Goal: Communication & Community: Ask a question

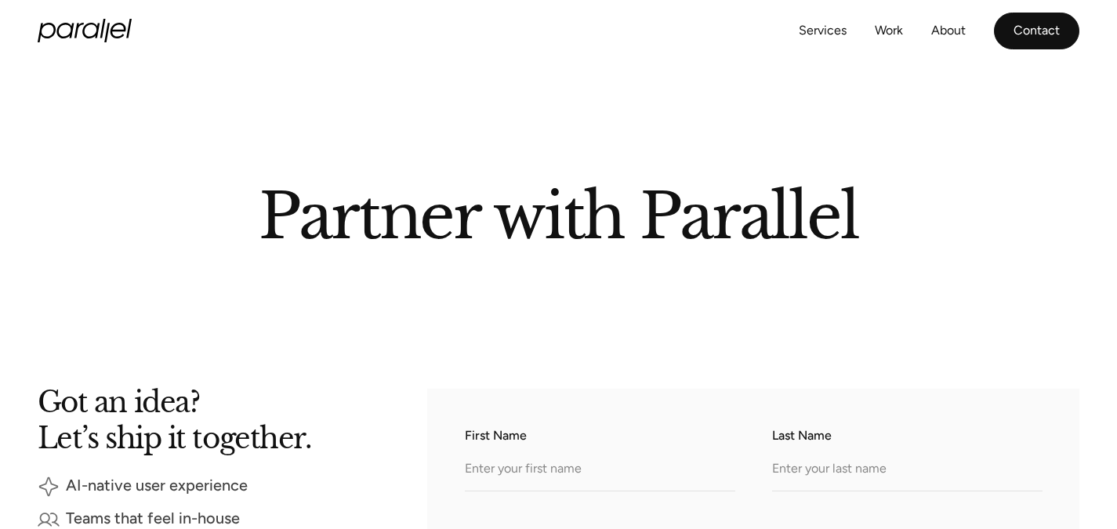
click at [1035, 30] on link "Contact" at bounding box center [1036, 31] width 85 height 37
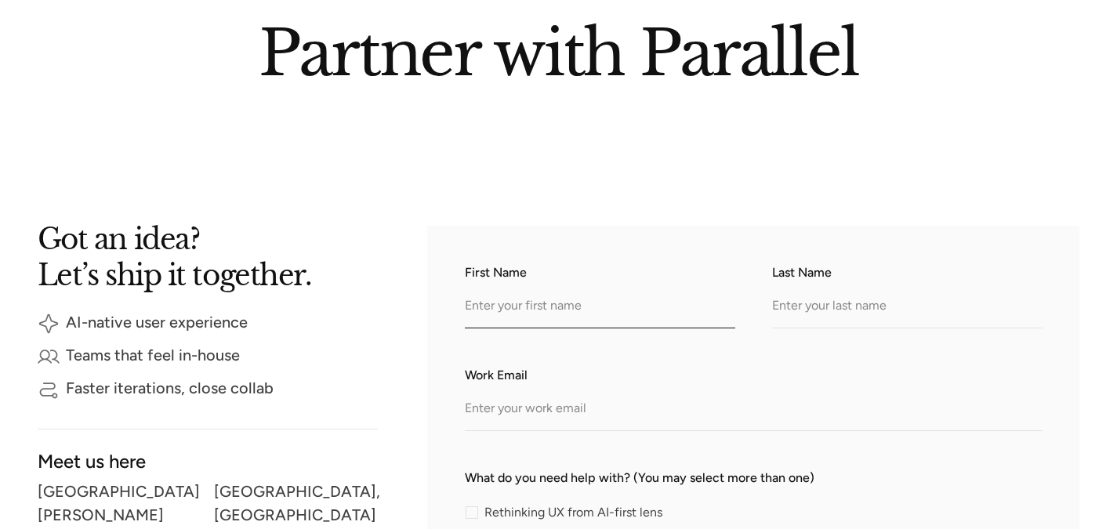
click at [614, 317] on input "First Name" at bounding box center [600, 306] width 270 height 43
type input "[PERSON_NAME]"
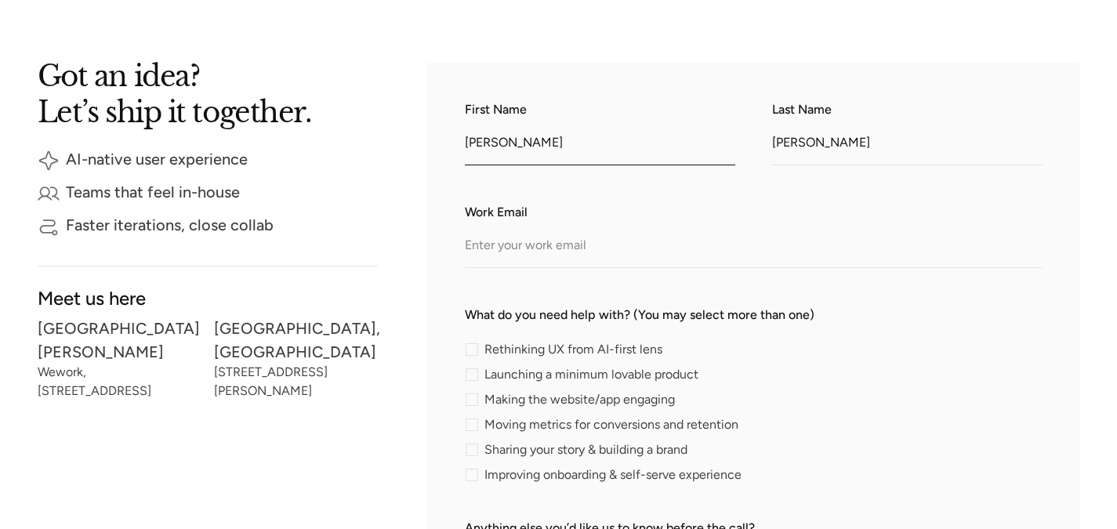
scroll to position [328, 0]
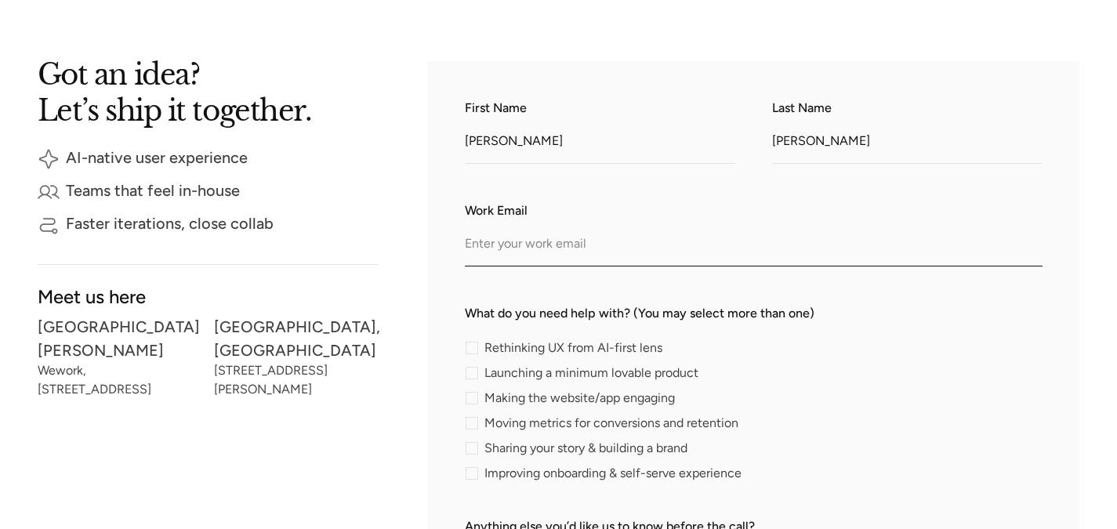
click at [541, 237] on input "Work Email" at bounding box center [753, 244] width 577 height 43
type input "project@ret"
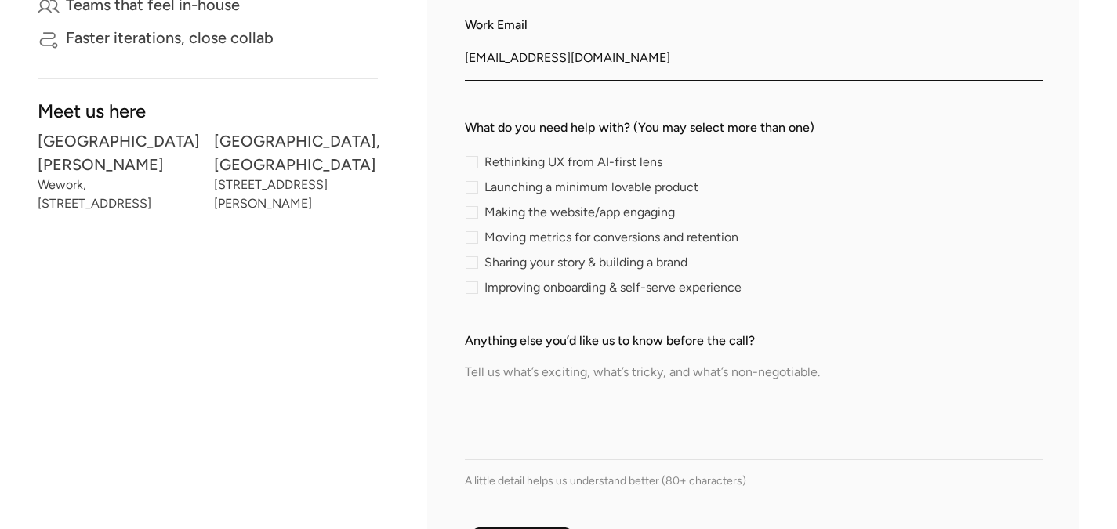
scroll to position [527, 0]
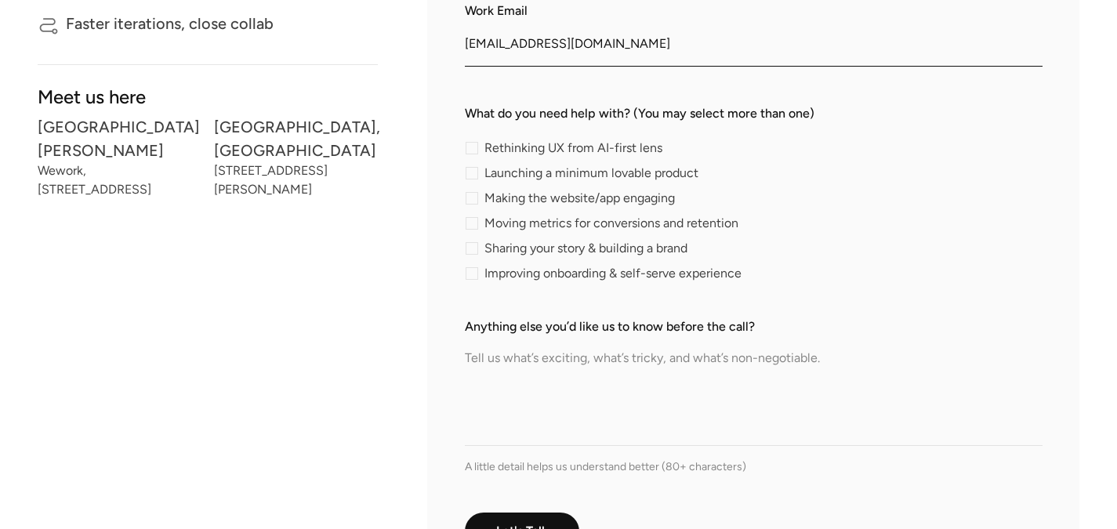
type input "[EMAIL_ADDRESS][DOMAIN_NAME]"
click at [475, 153] on div "contact-form" at bounding box center [471, 148] width 13 height 13
click at [475, 153] on input "Rethinking UX from AI-first lens" at bounding box center [470, 148] width 10 height 10
checkbox input "true"
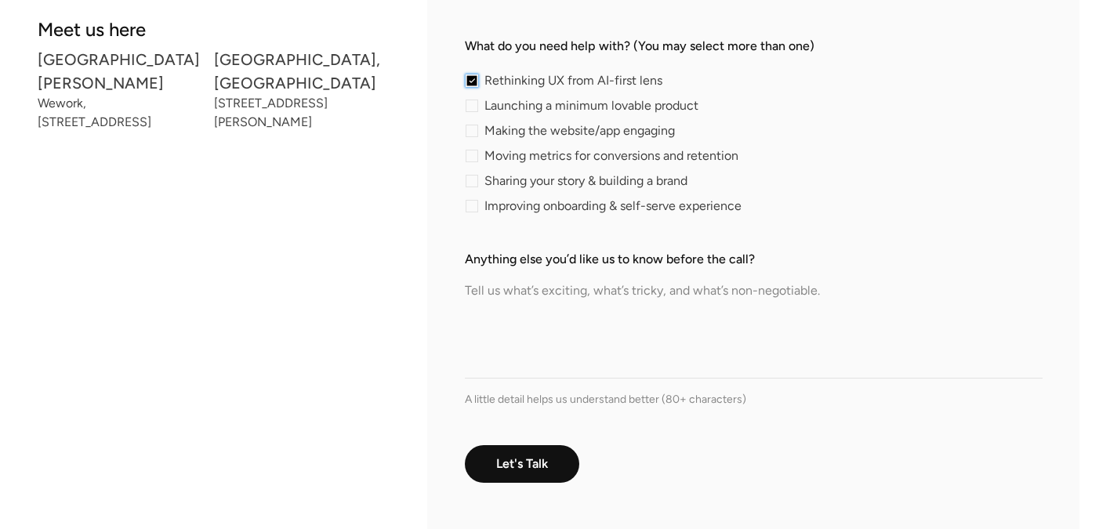
scroll to position [596, 0]
click at [543, 369] on textarea "Anything else you’d like us to know before the call?" at bounding box center [753, 323] width 577 height 110
paste textarea "We’re planning to develop a B2B Retail Portal as a product to be launched in th…"
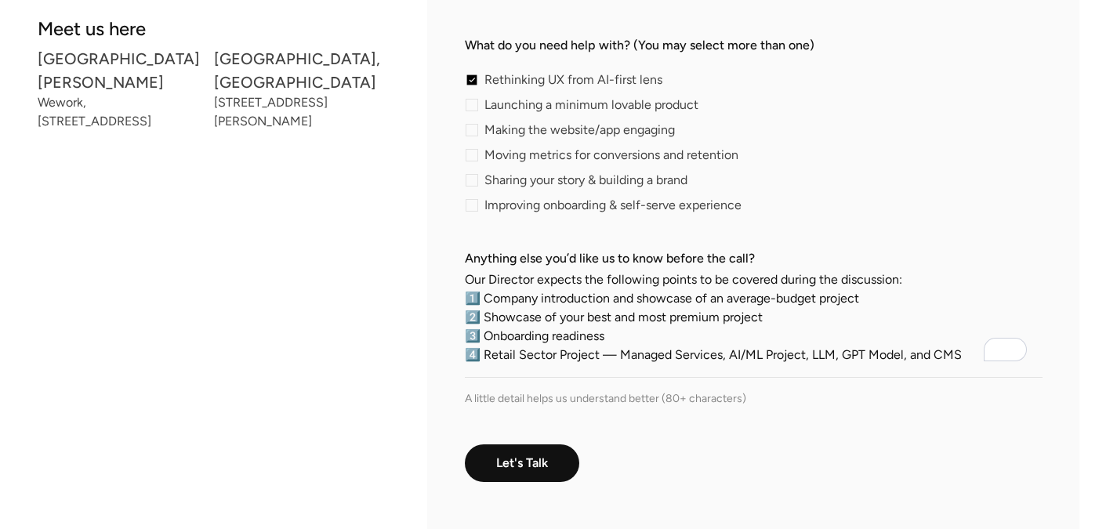
scroll to position [67, 0]
drag, startPoint x: 483, startPoint y: 339, endPoint x: 603, endPoint y: 346, distance: 120.9
click at [603, 337] on textarea "We’re planning to develop a B2B Retail Portal as a product to be launched in th…" at bounding box center [753, 323] width 577 height 110
click at [603, 346] on textarea "We’re planning to develop a B2B Retail Portal as a product to be launched in th…" at bounding box center [753, 323] width 577 height 110
click at [484, 344] on textarea "We’re planning to develop a B2B Retail Portal as a product to be launched in th…" at bounding box center [753, 323] width 577 height 110
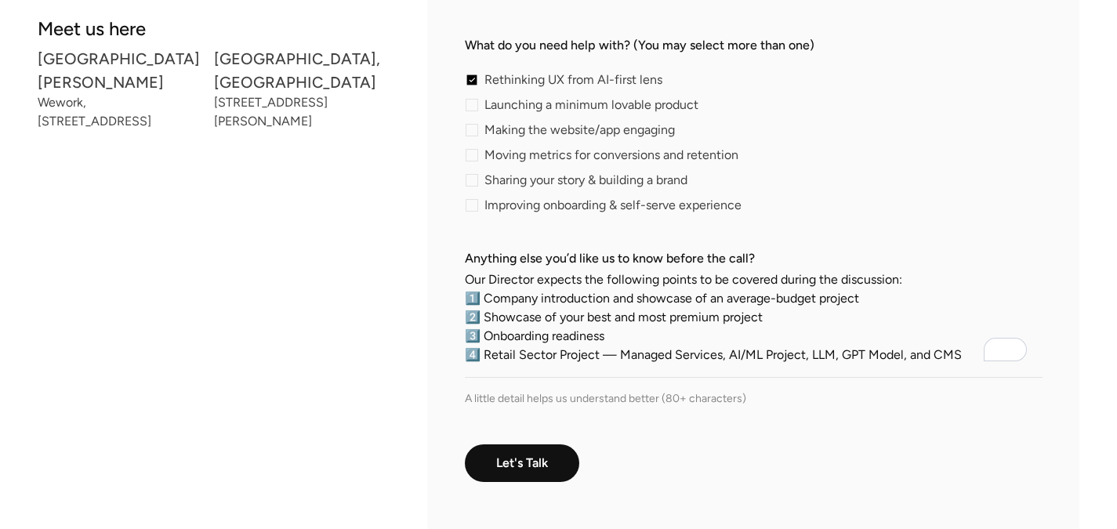
click at [610, 339] on textarea "We’re planning to develop a B2B Retail Portal as a product to be launched in th…" at bounding box center [753, 323] width 577 height 110
drag, startPoint x: 958, startPoint y: 360, endPoint x: 443, endPoint y: 359, distance: 515.6
click at [443, 359] on div "First Name [PERSON_NAME] Last Name [PERSON_NAME] Work Email [EMAIL_ADDRESS][DOM…" at bounding box center [753, 174] width 652 height 763
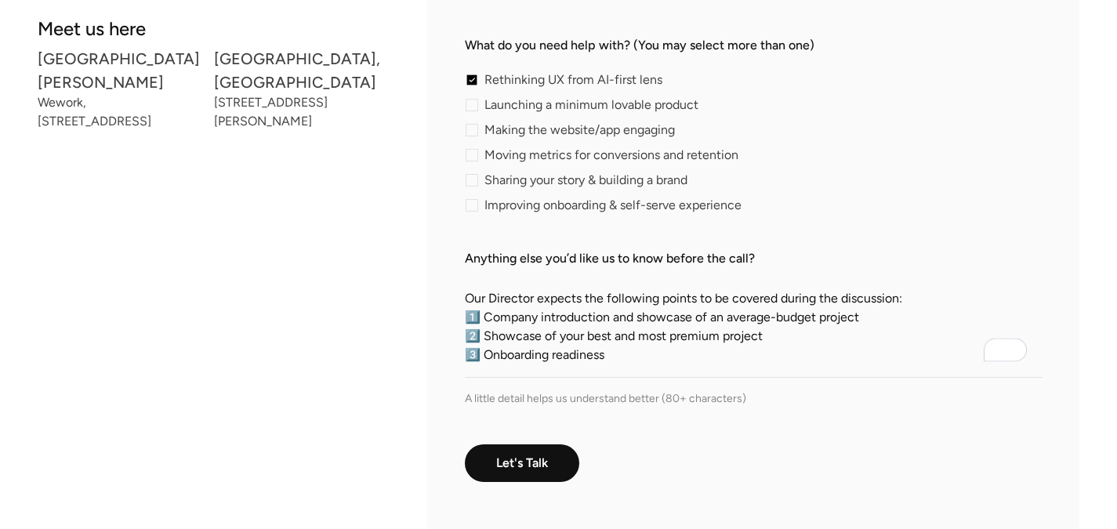
click at [773, 317] on textarea "We’re planning to develop a B2B Retail Portal as a product to be launched in th…" at bounding box center [753, 323] width 577 height 110
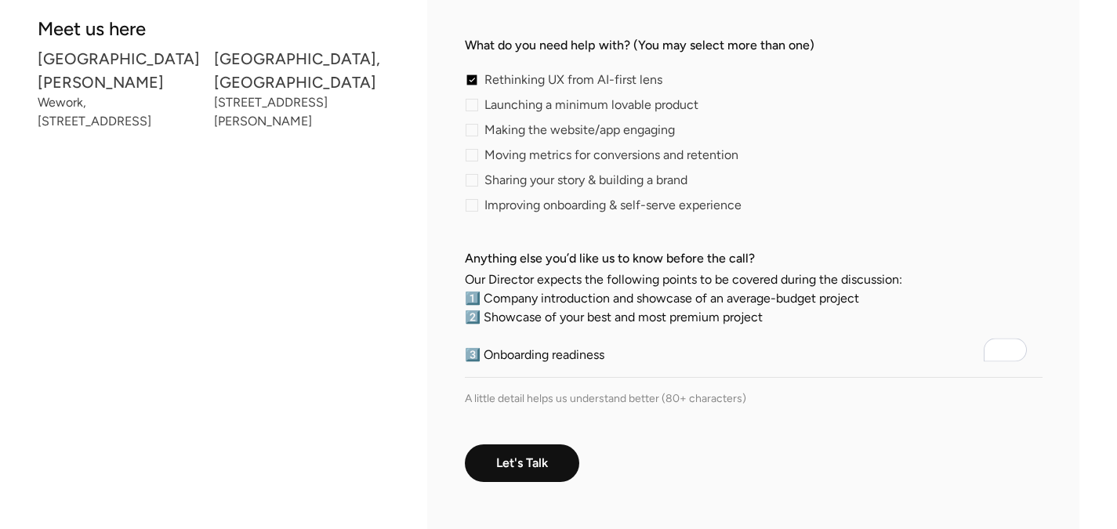
paste textarea "4️⃣ Retail Sector Project — Managed Services, AI/ML Project, LLM, GPT Model, an…"
drag, startPoint x: 480, startPoint y: 343, endPoint x: 457, endPoint y: 342, distance: 23.6
click at [457, 342] on div "First Name [PERSON_NAME] Last Name [PERSON_NAME] Work Email [EMAIL_ADDRESS][DOM…" at bounding box center [753, 174] width 652 height 763
click at [478, 356] on textarea "We’re planning to develop a B2B Retail Portal as a product to be launched in th…" at bounding box center [753, 323] width 577 height 110
paste textarea "4️⃣"
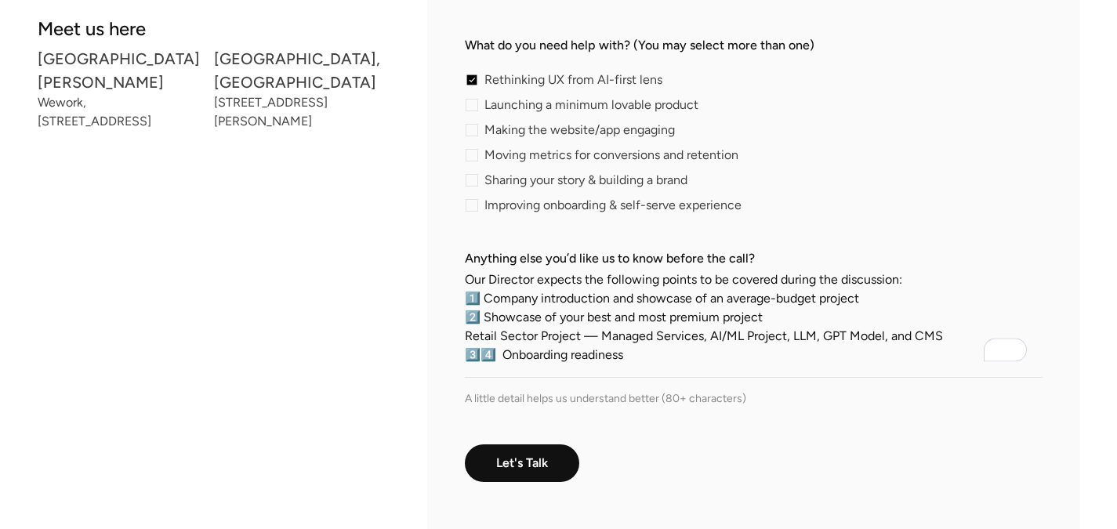
click at [477, 355] on textarea "We’re planning to develop a B2B Retail Portal as a product to be launched in th…" at bounding box center [753, 323] width 577 height 110
click at [469, 341] on textarea "We’re planning to develop a B2B Retail Portal as a product to be launched in th…" at bounding box center [753, 323] width 577 height 110
paste textarea "3️⃣"
click at [556, 370] on textarea "We’re planning to develop a B2B Retail Portal as a product to be launched in th…" at bounding box center [753, 323] width 577 height 110
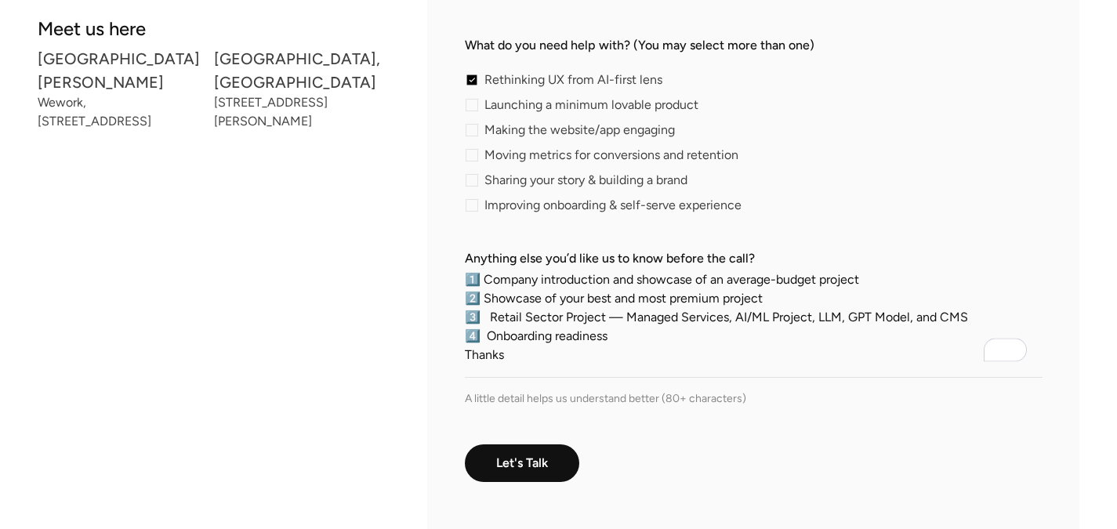
type textarea "We’re planning to develop a B2B Retail Portal as a product to be launched in th…"
click at [581, 406] on div "A little detail helps us understand better (80+ characters)" at bounding box center [753, 398] width 577 height 16
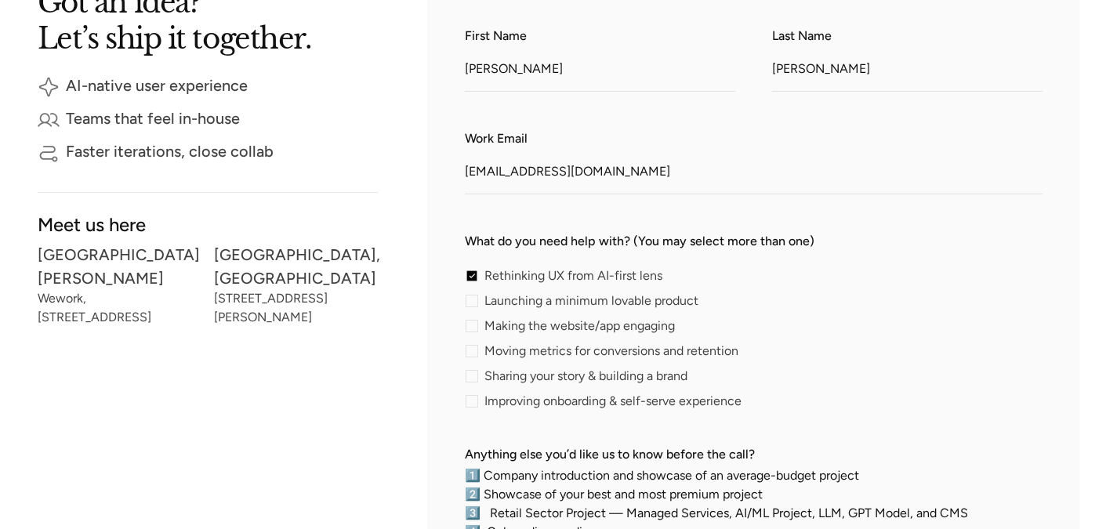
click at [475, 328] on div "contact-form" at bounding box center [471, 326] width 13 height 13
click at [475, 328] on input "Making the website/app engaging" at bounding box center [470, 326] width 10 height 10
checkbox input "true"
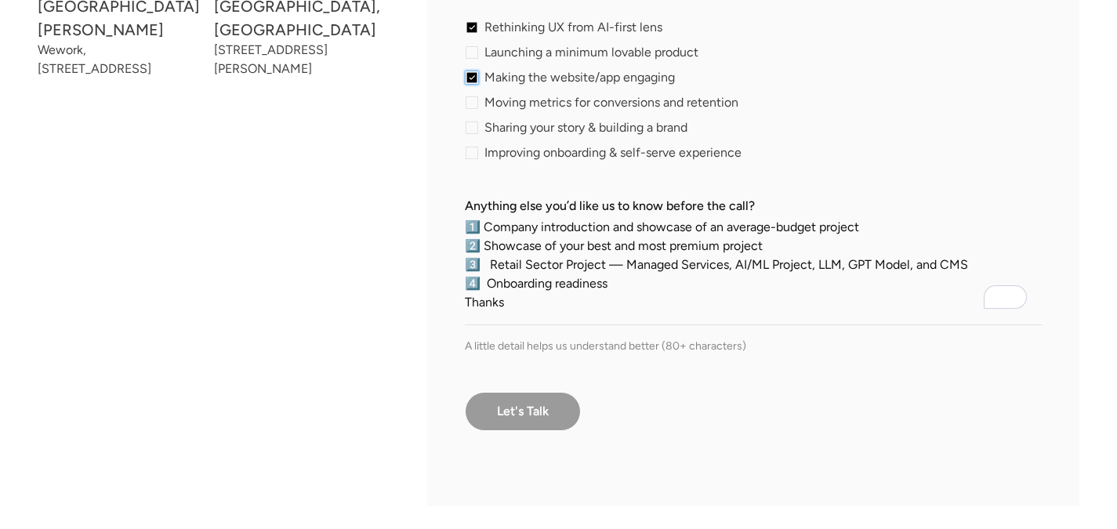
click at [551, 411] on input "Let's Talk" at bounding box center [523, 411] width 116 height 39
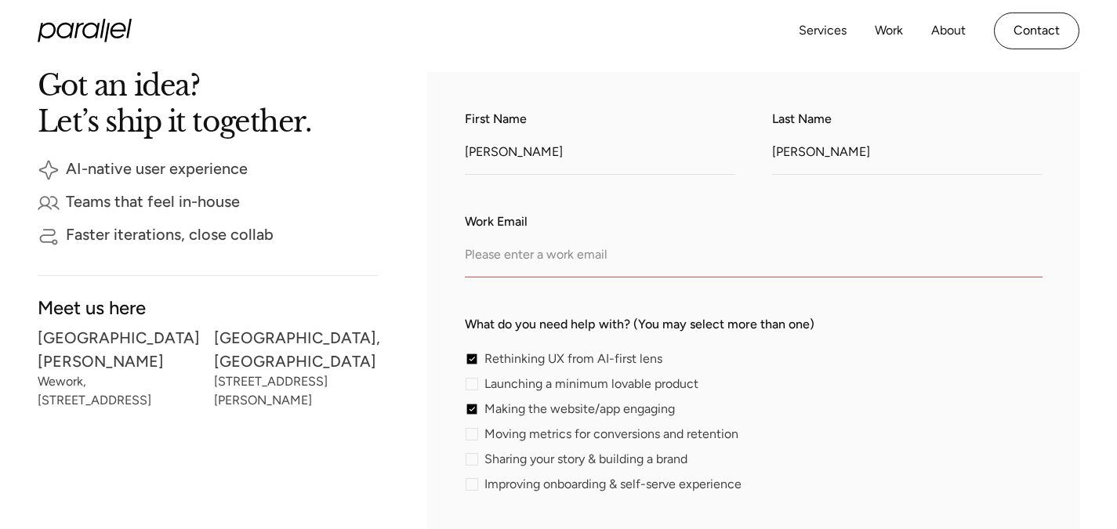
click at [560, 260] on input "Work Email" at bounding box center [753, 255] width 577 height 43
type input "r"
type input "[EMAIL_ADDRESS][DOMAIN_NAME]"
click at [650, 323] on label "What do you need help with? (You may select more than one)" at bounding box center [753, 324] width 577 height 19
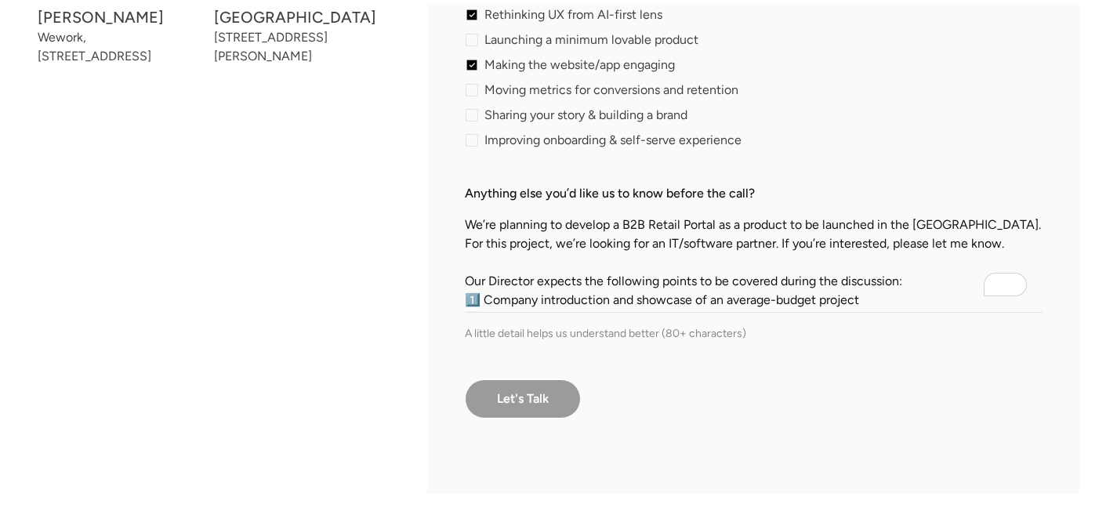
click at [515, 397] on input "Let's Talk" at bounding box center [523, 398] width 116 height 39
type input "Please wait..."
